Goal: Task Accomplishment & Management: Use online tool/utility

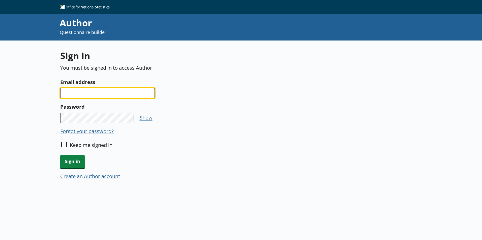
click at [98, 95] on input "Email address" at bounding box center [107, 93] width 95 height 10
type input "calwyn.fry@ons.gov.uk"
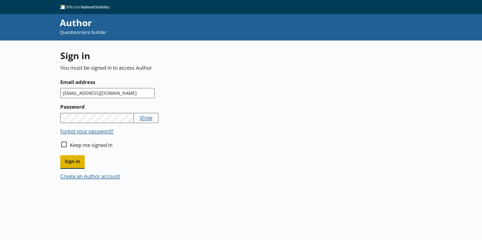
click at [71, 163] on span "Sign in" at bounding box center [72, 162] width 24 height 13
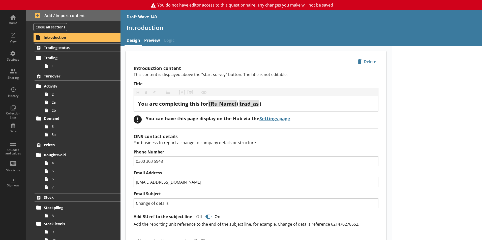
click at [57, 38] on span "Introduction" at bounding box center [75, 37] width 62 height 5
click at [148, 39] on link "Preview" at bounding box center [152, 41] width 20 height 11
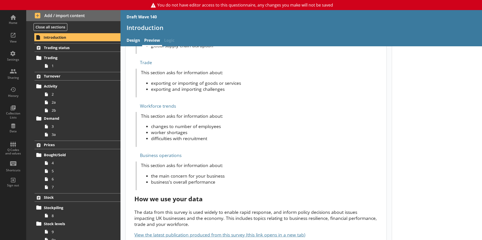
scroll to position [370, 0]
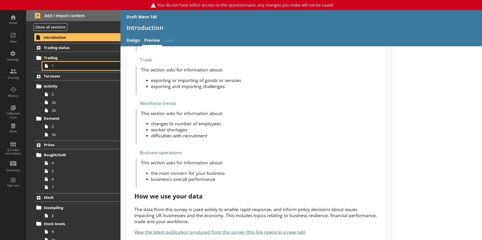
click at [65, 69] on link "1" at bounding box center [81, 66] width 78 height 8
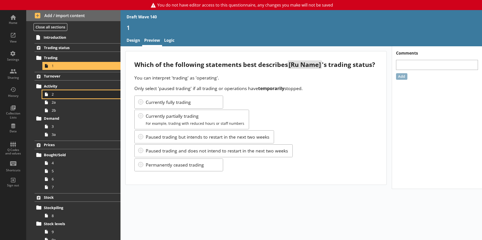
click at [58, 97] on span "2" at bounding box center [80, 94] width 56 height 5
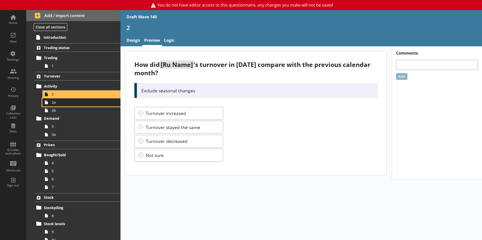
click at [61, 103] on span "2a" at bounding box center [80, 102] width 56 height 5
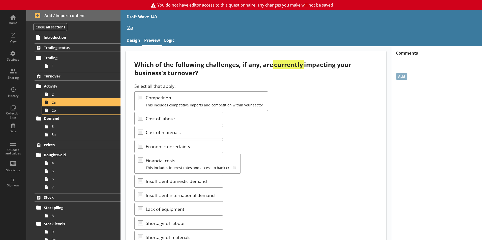
click at [63, 112] on span "2b" at bounding box center [80, 110] width 56 height 5
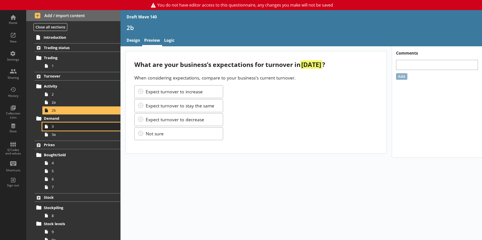
click at [65, 128] on span "3" at bounding box center [80, 126] width 56 height 5
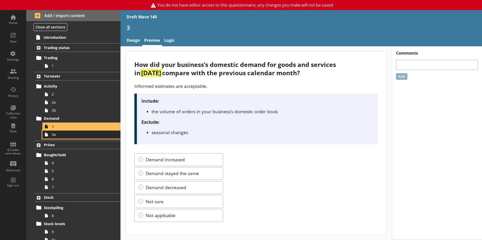
click at [57, 138] on link "3a" at bounding box center [81, 135] width 78 height 8
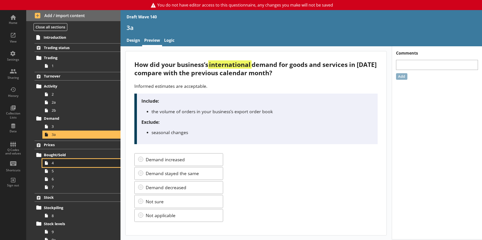
click at [60, 163] on span "4" at bounding box center [80, 163] width 56 height 5
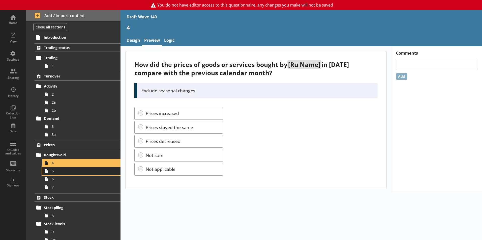
click at [60, 172] on span "5" at bounding box center [80, 171] width 56 height 5
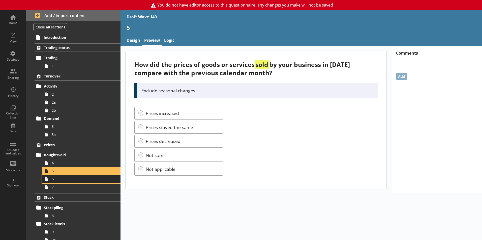
click at [64, 182] on link "6" at bounding box center [81, 179] width 78 height 8
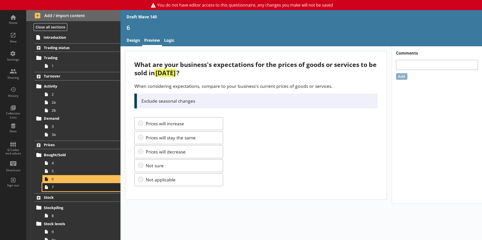
click at [65, 190] on span "7" at bounding box center [80, 187] width 56 height 5
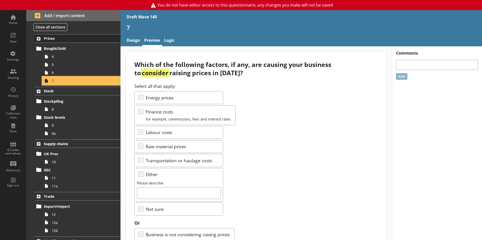
scroll to position [126, 0]
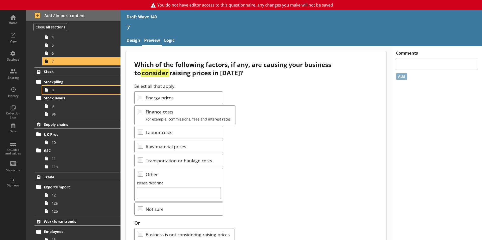
click at [75, 93] on link "8" at bounding box center [81, 90] width 78 height 8
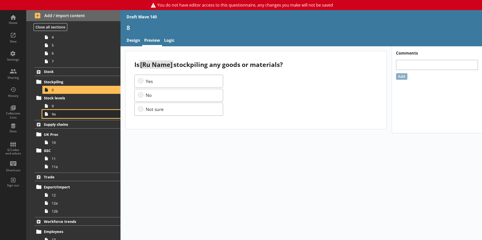
click at [74, 110] on link "9a" at bounding box center [81, 114] width 78 height 8
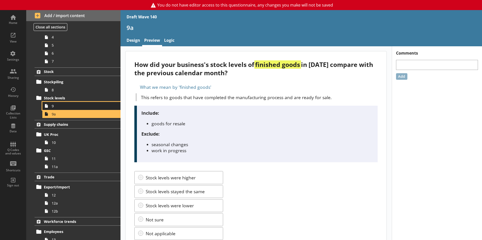
click at [72, 108] on span "9" at bounding box center [80, 106] width 56 height 5
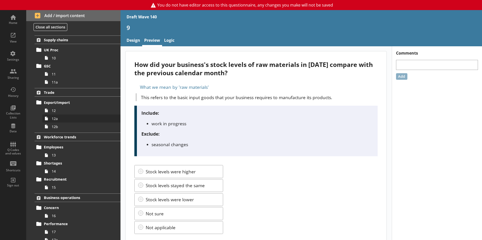
scroll to position [202, 0]
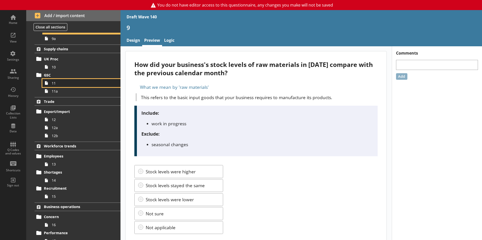
click at [75, 86] on link "11" at bounding box center [81, 83] width 78 height 8
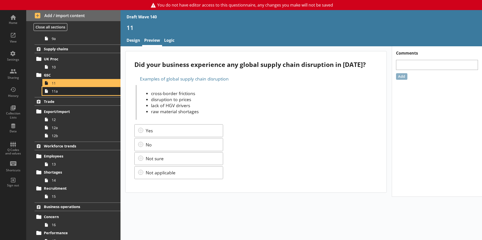
click at [74, 93] on span "11a" at bounding box center [80, 91] width 56 height 5
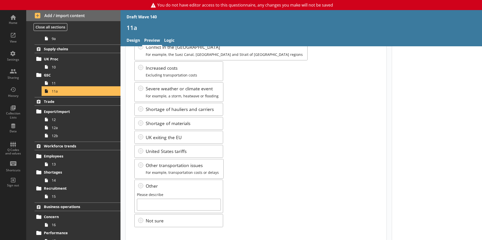
scroll to position [53, 0]
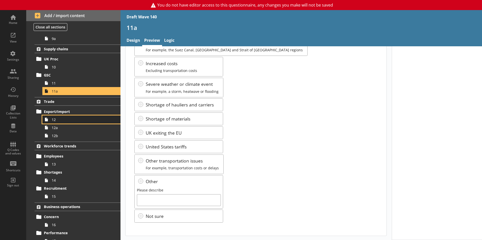
click at [66, 119] on span "12" at bounding box center [80, 119] width 56 height 5
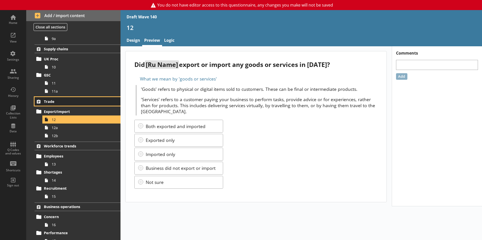
click at [61, 100] on span "Trade" at bounding box center [75, 101] width 62 height 5
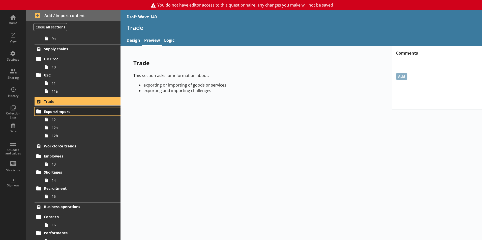
click at [69, 114] on link "Export/Import" at bounding box center [78, 112] width 86 height 8
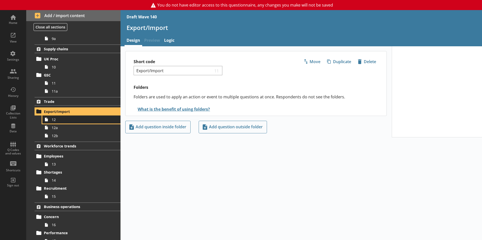
click at [67, 120] on span "12" at bounding box center [80, 119] width 56 height 5
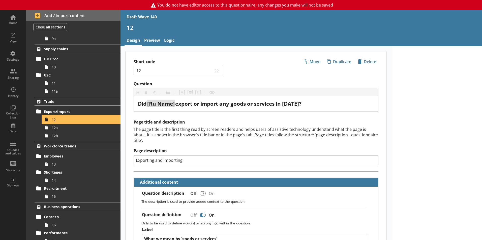
type textarea "x"
click at [154, 43] on link "Preview" at bounding box center [152, 41] width 20 height 11
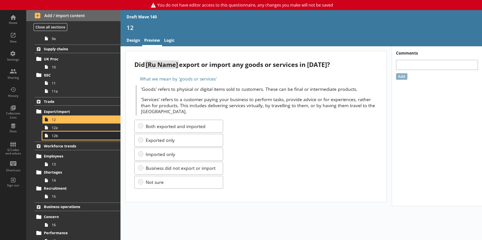
click at [68, 132] on link "12b" at bounding box center [81, 136] width 78 height 8
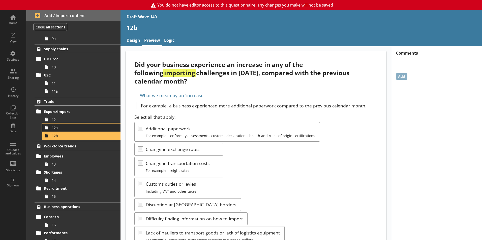
click at [69, 129] on span "12a" at bounding box center [80, 128] width 56 height 5
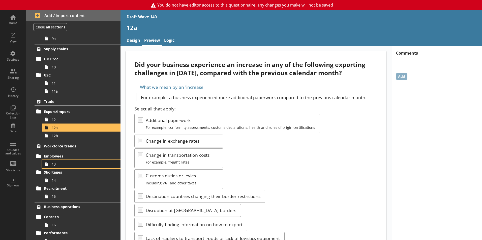
click at [72, 165] on span "13" at bounding box center [80, 164] width 56 height 5
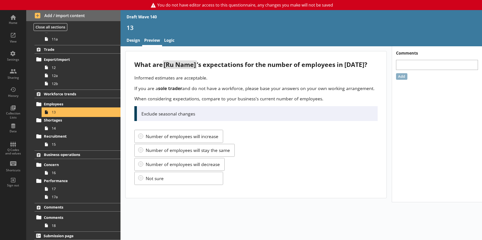
scroll to position [256, 0]
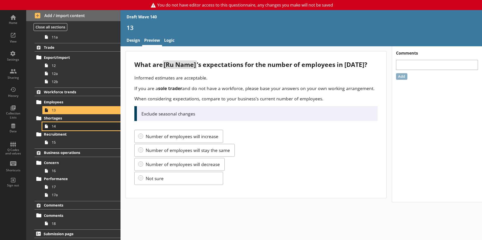
click at [68, 128] on span "14" at bounding box center [80, 126] width 56 height 5
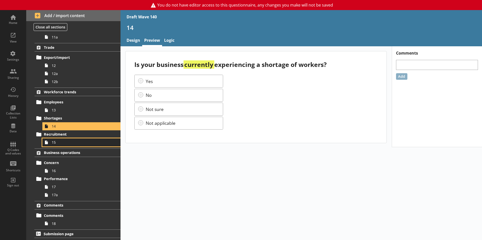
click at [70, 143] on span "15" at bounding box center [80, 142] width 56 height 5
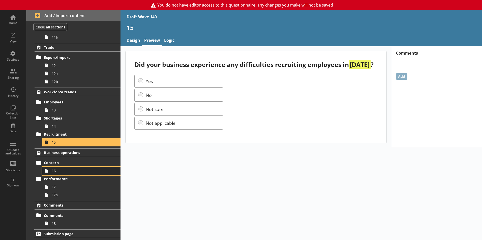
click at [67, 171] on span "16" at bounding box center [80, 171] width 56 height 5
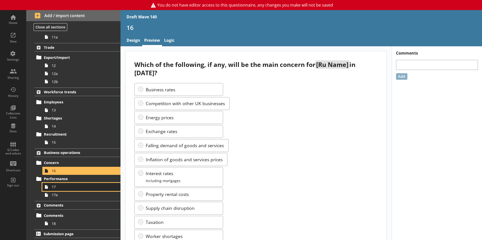
click at [63, 189] on span "17" at bounding box center [80, 187] width 56 height 5
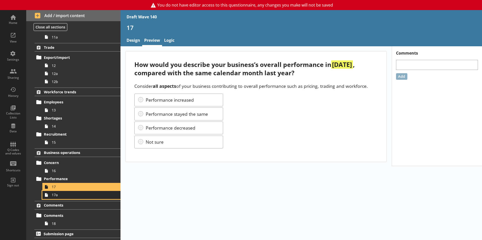
click at [66, 196] on span "17a" at bounding box center [80, 195] width 56 height 5
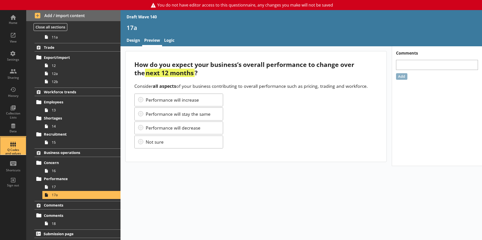
click at [15, 150] on div "Q Codes and values" at bounding box center [13, 151] width 18 height 7
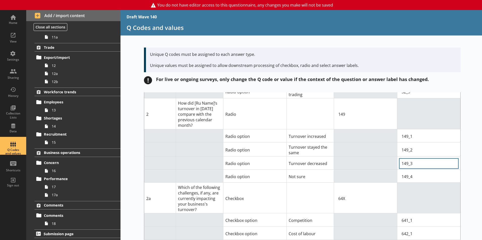
scroll to position [126, 0]
